Goal: Find specific page/section: Find specific page/section

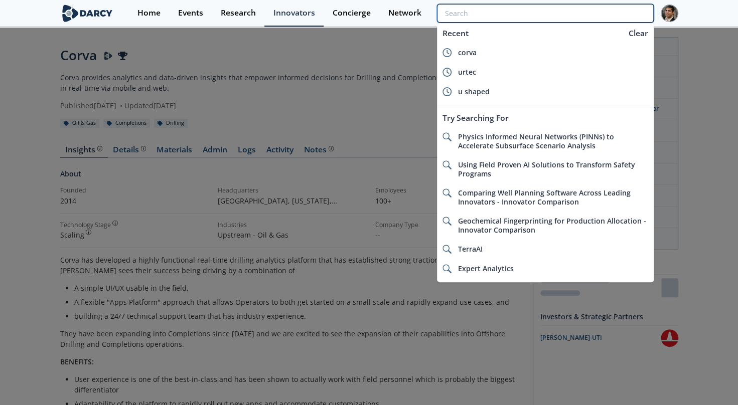
click at [607, 11] on input "search" at bounding box center [545, 13] width 216 height 19
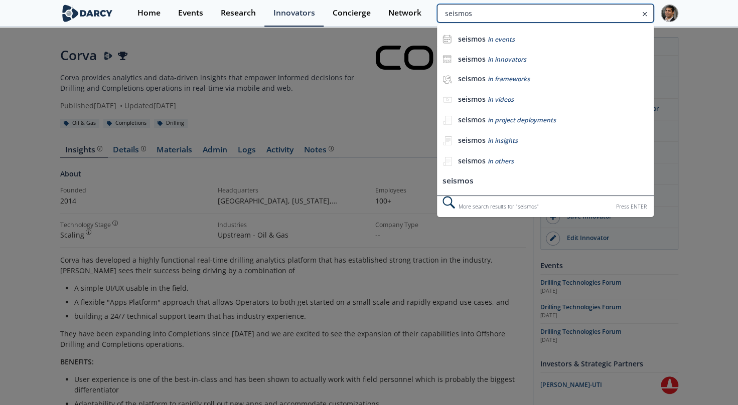
type input "seismos"
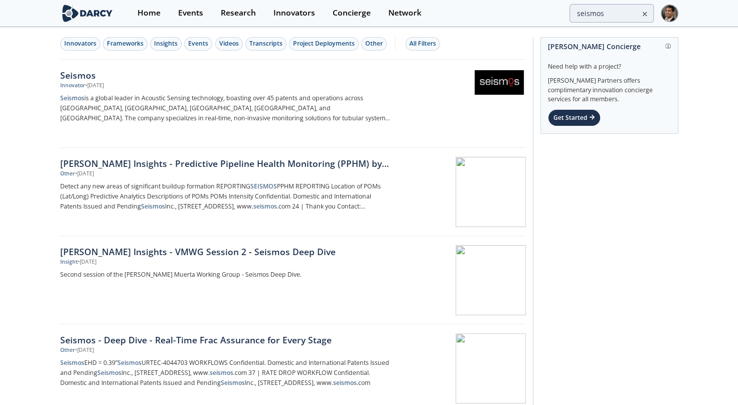
drag, startPoint x: 74, startPoint y: 73, endPoint x: 121, endPoint y: 40, distance: 57.6
click at [74, 73] on div "Seismos" at bounding box center [226, 75] width 332 height 13
